Goal: Task Accomplishment & Management: Manage account settings

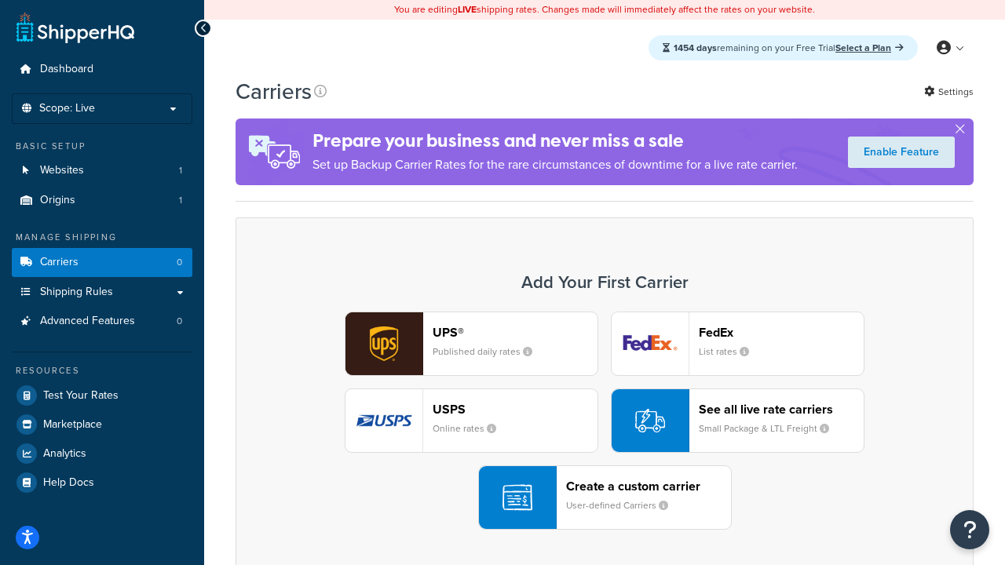
click at [604, 421] on div "UPS® Published daily rates FedEx List rates USPS Online rates See all live rate…" at bounding box center [604, 421] width 705 height 218
click at [781, 332] on header "FedEx" at bounding box center [781, 332] width 165 height 15
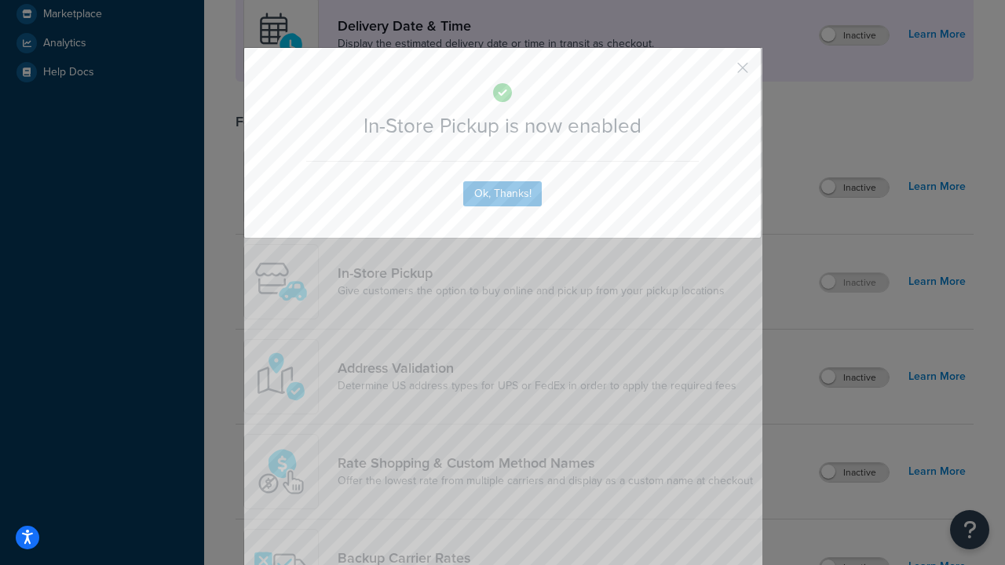
scroll to position [440, 0]
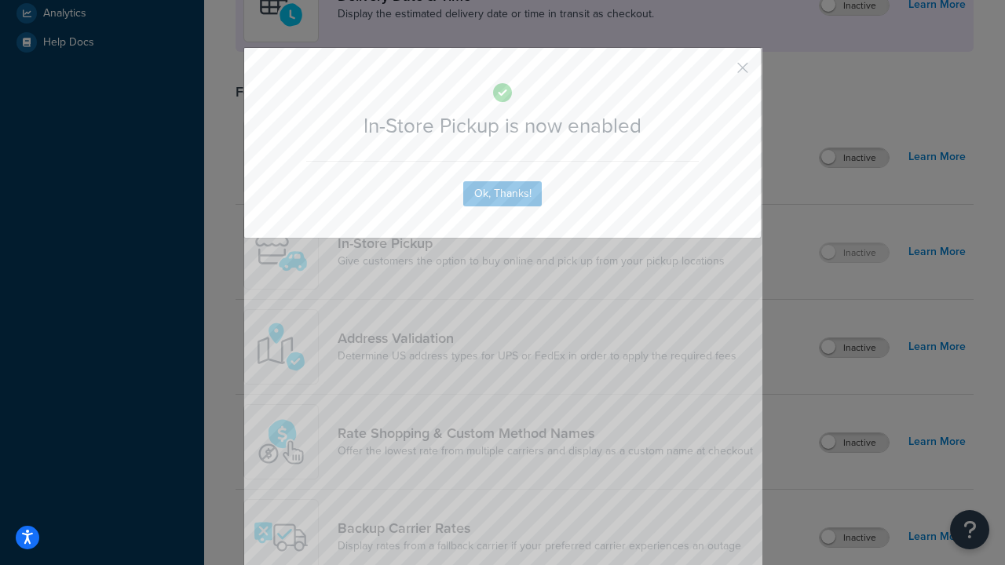
click at [719, 73] on button "button" at bounding box center [719, 73] width 4 height 4
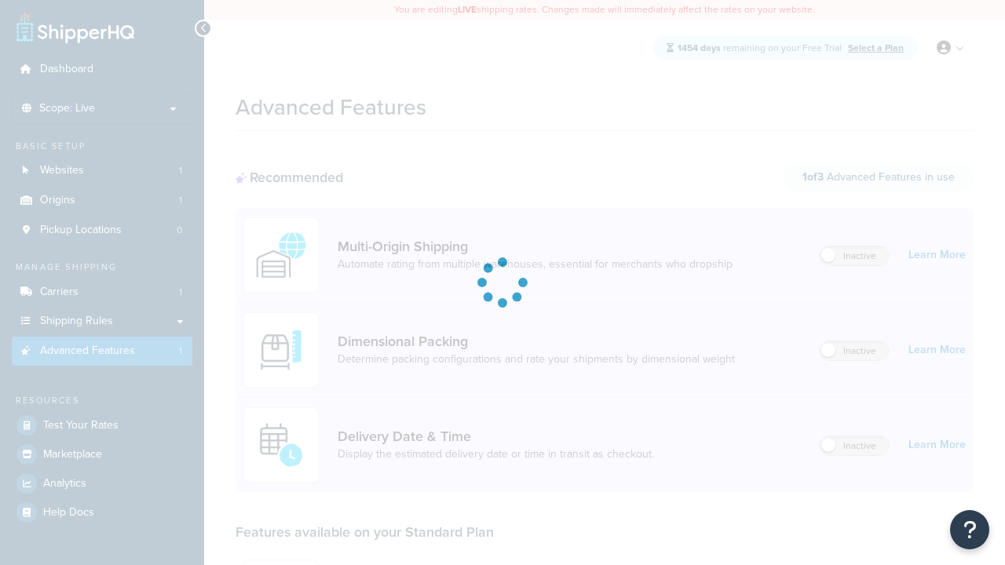
scroll to position [411, 0]
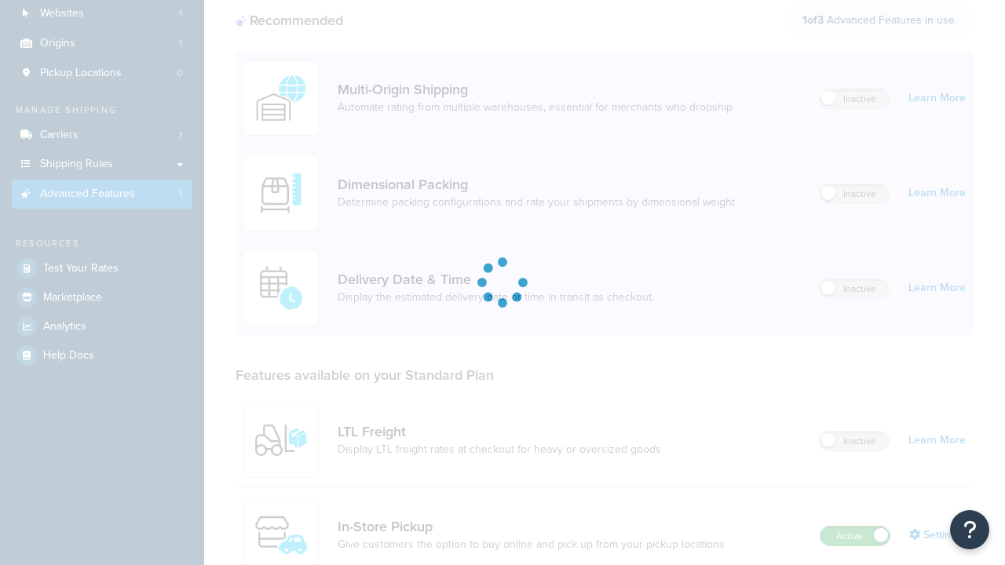
click at [855, 527] on label "Active" at bounding box center [854, 536] width 69 height 19
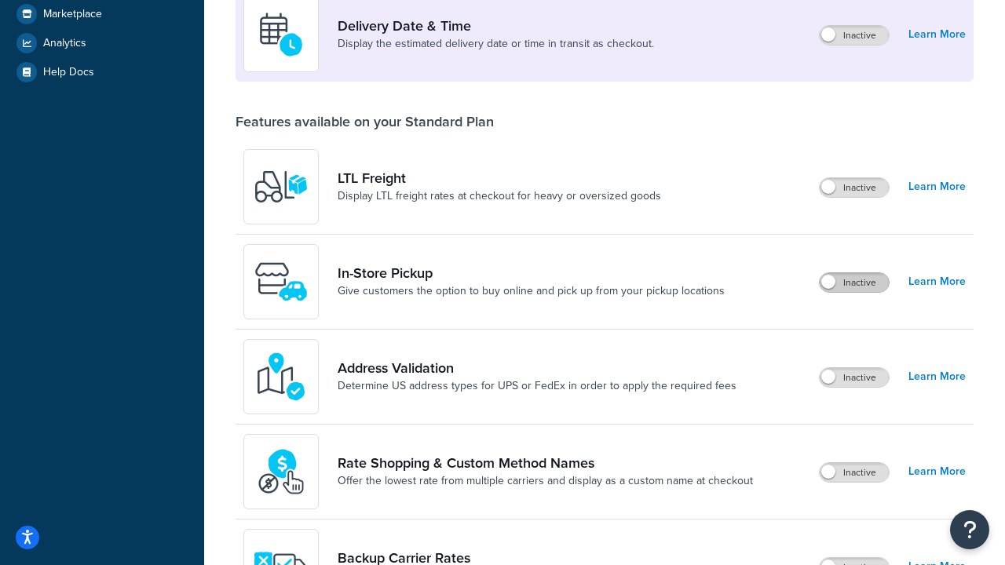
scroll to position [381, 0]
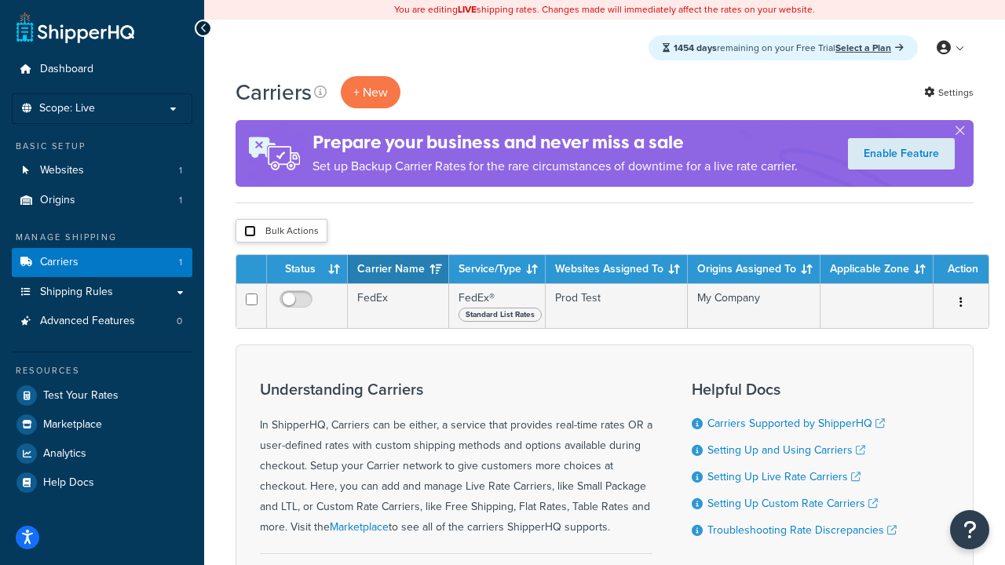
click at [250, 232] on input "checkbox" at bounding box center [250, 231] width 12 height 12
checkbox input "true"
click at [0, 0] on button "Delete" at bounding box center [0, 0] width 0 height 0
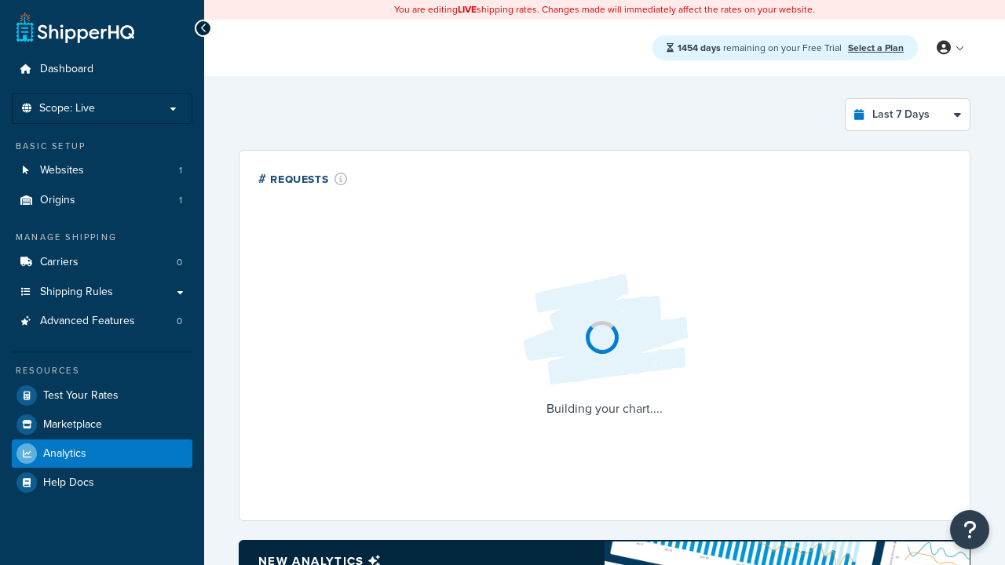
select select "last_7_days"
click at [203, 28] on icon at bounding box center [203, 28] width 7 height 11
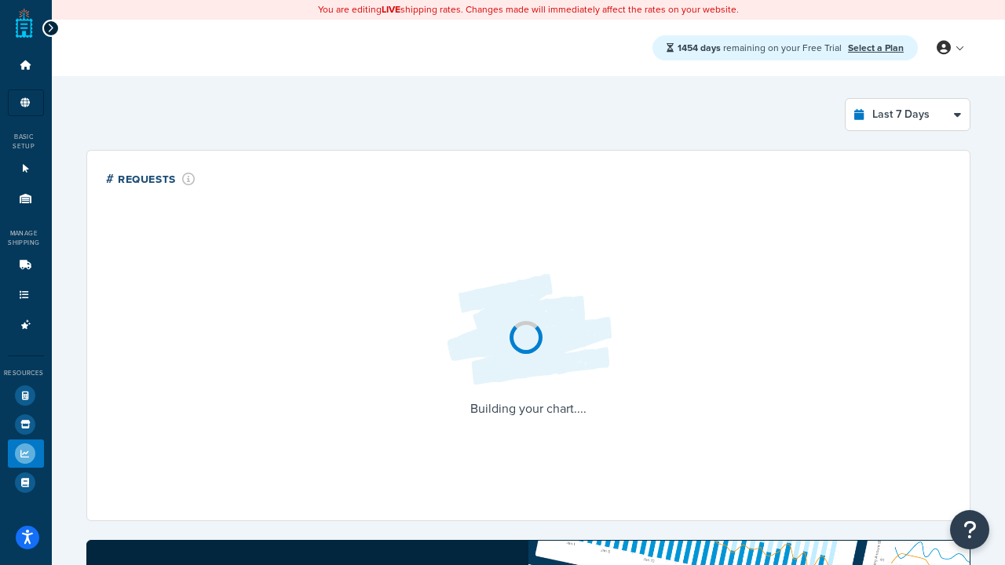
click at [50, 28] on icon at bounding box center [50, 28] width 7 height 11
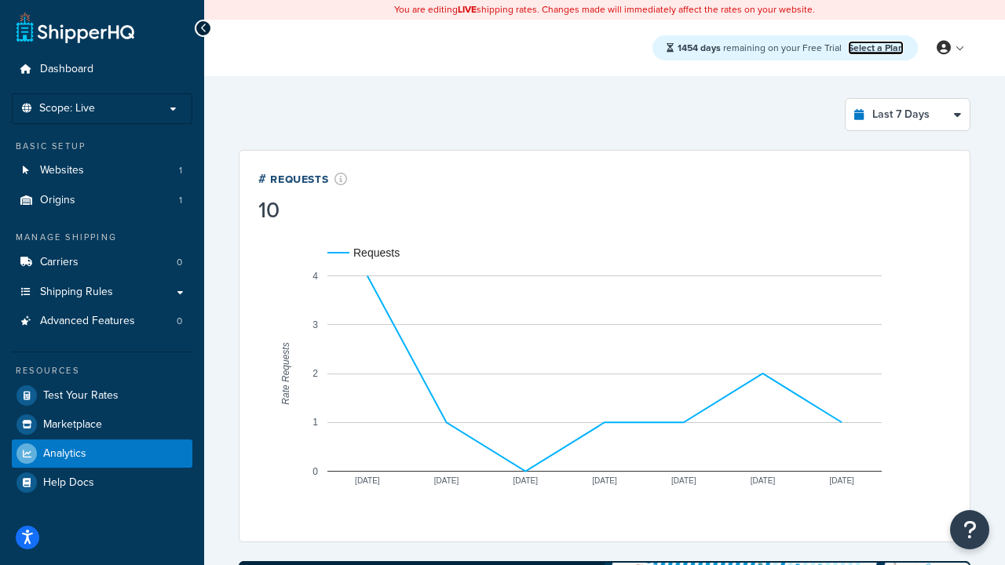
click at [875, 47] on link "Select a Plan" at bounding box center [876, 48] width 56 height 14
